Goal: Information Seeking & Learning: Understand process/instructions

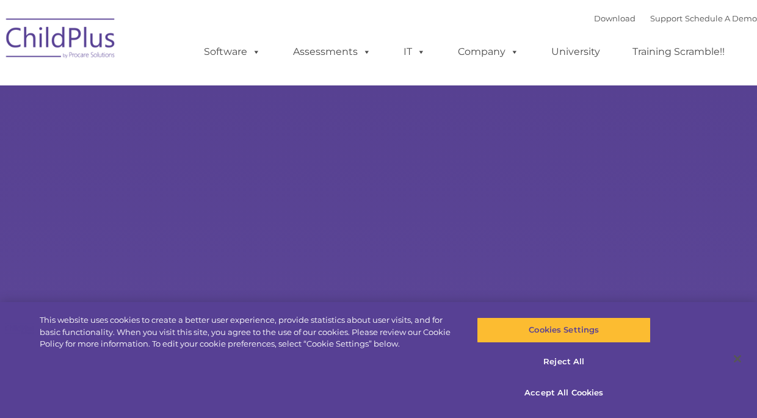
select select "MEDIUM"
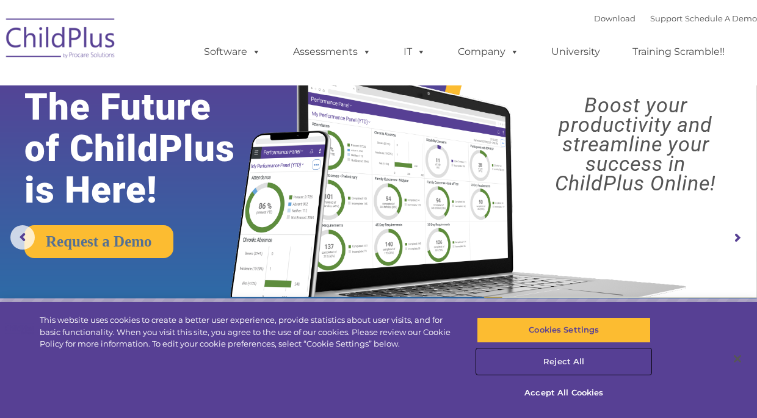
click at [562, 361] on button "Reject All" at bounding box center [564, 362] width 174 height 26
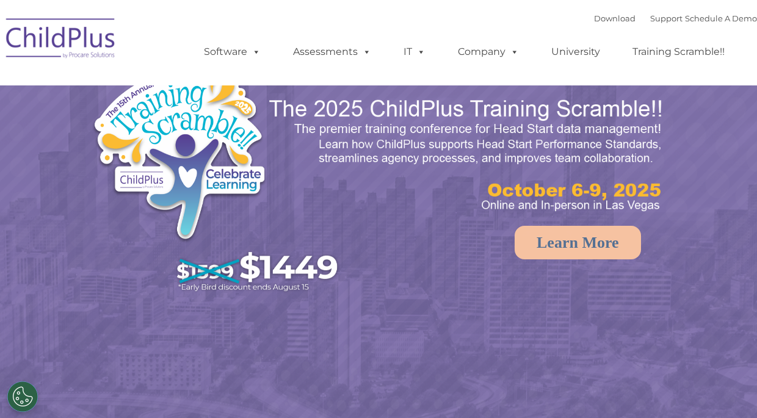
select select "MEDIUM"
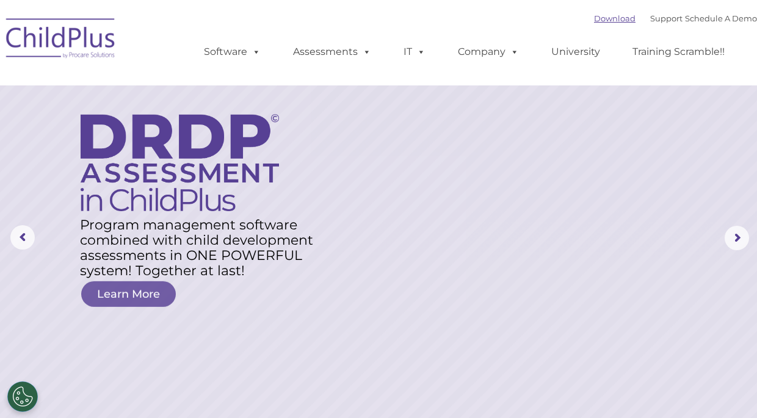
click at [614, 21] on link "Download" at bounding box center [615, 18] width 42 height 10
click at [63, 40] on img at bounding box center [61, 40] width 122 height 61
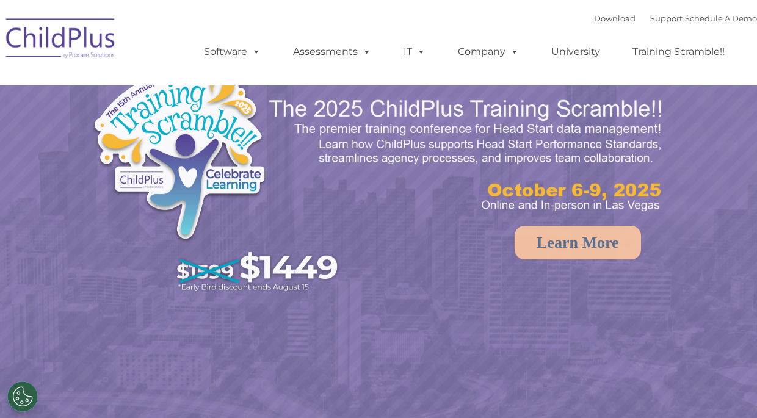
select select "MEDIUM"
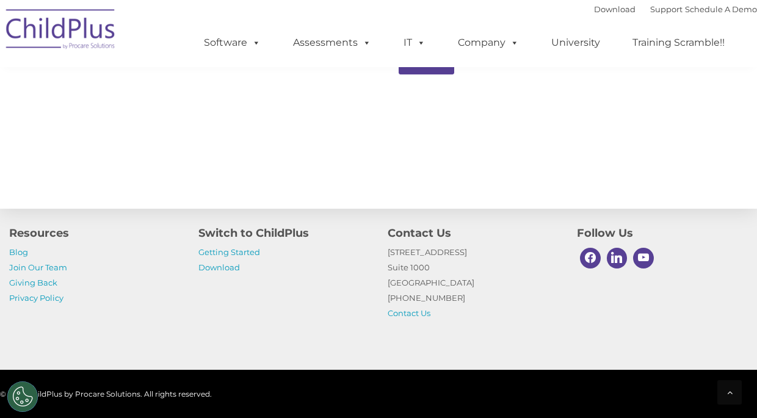
scroll to position [1410, 0]
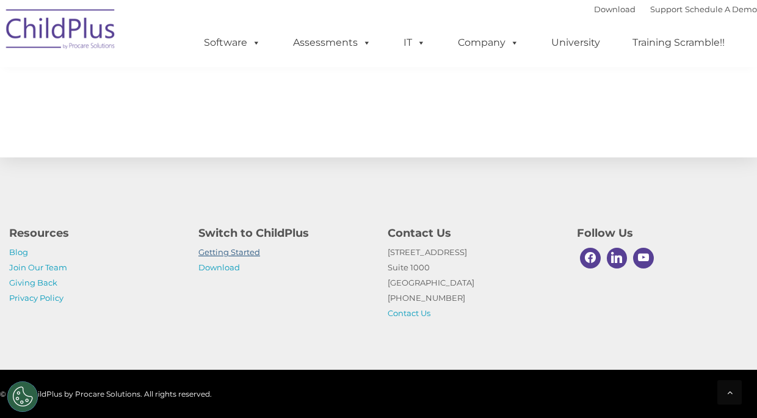
click at [207, 254] on link "Getting Started" at bounding box center [229, 252] width 62 height 10
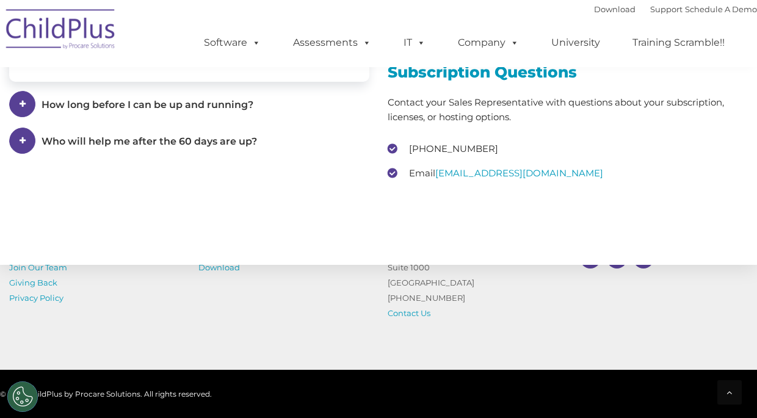
scroll to position [1935, 0]
